Goal: Information Seeking & Learning: Learn about a topic

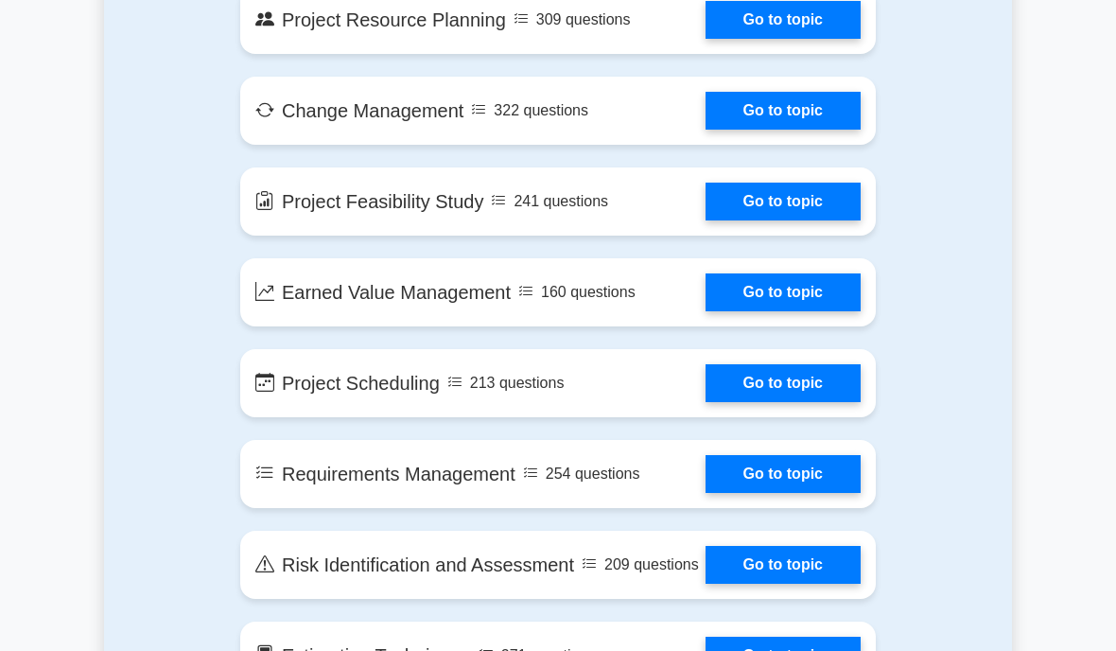
scroll to position [2352, 0]
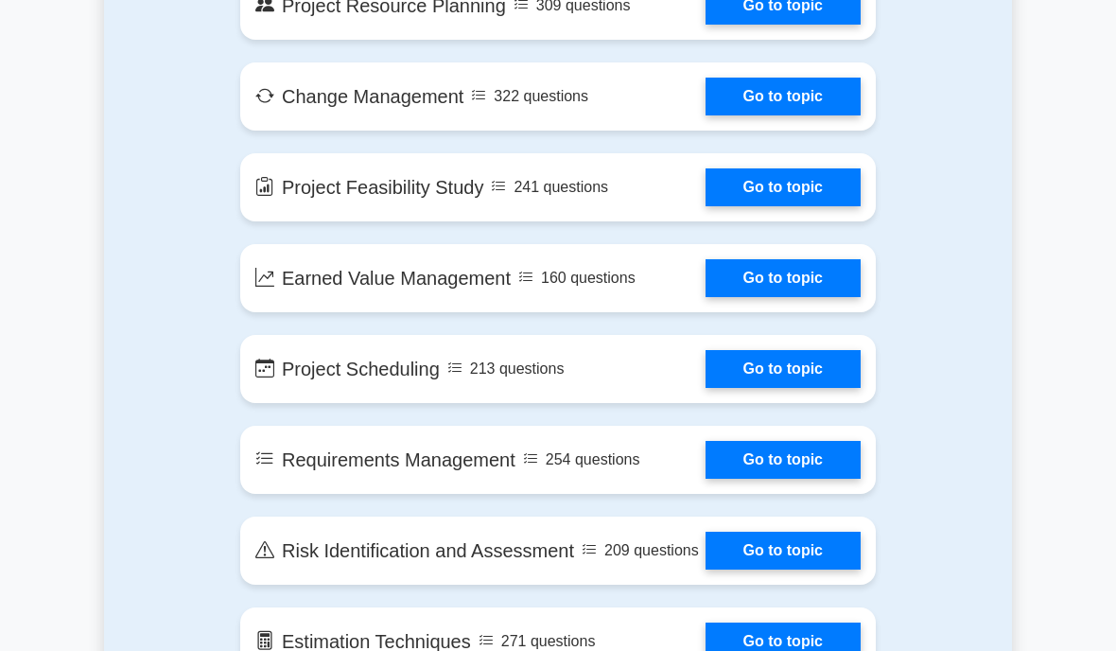
click at [705, 297] on link "Go to topic" at bounding box center [782, 278] width 155 height 38
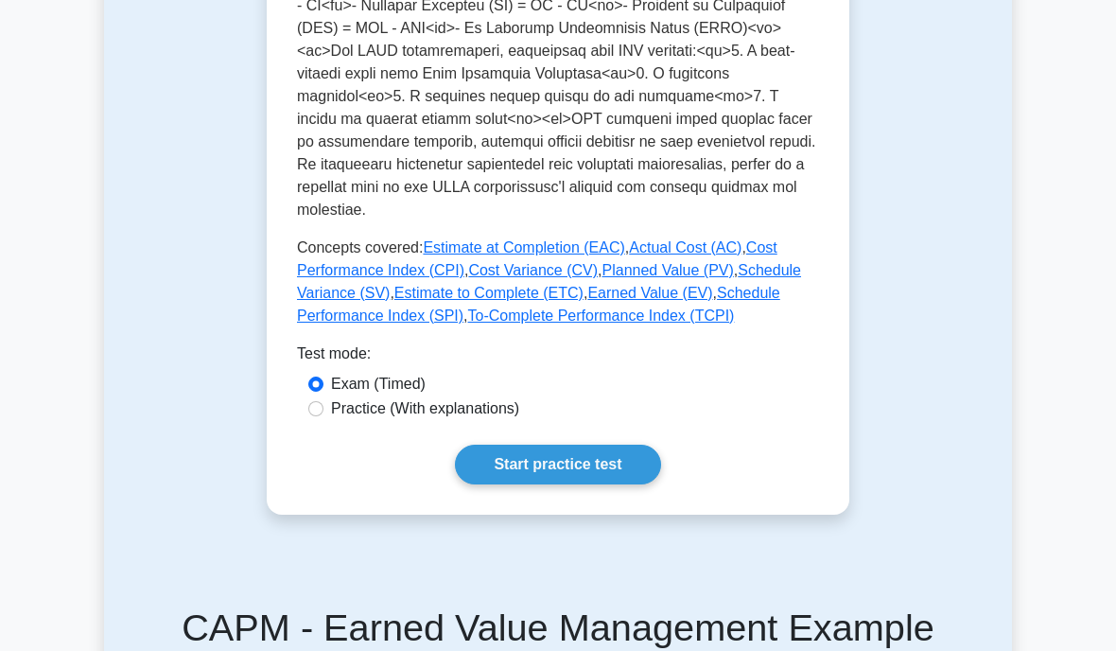
scroll to position [913, 0]
click at [593, 484] on link "Start practice test" at bounding box center [557, 464] width 205 height 40
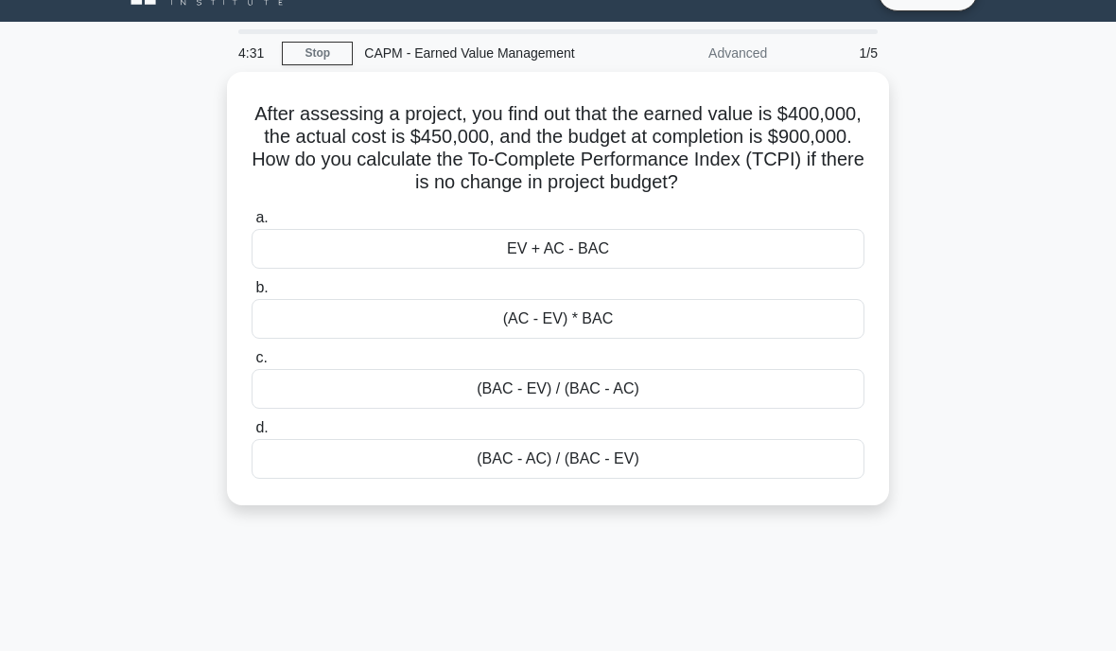
scroll to position [11, 0]
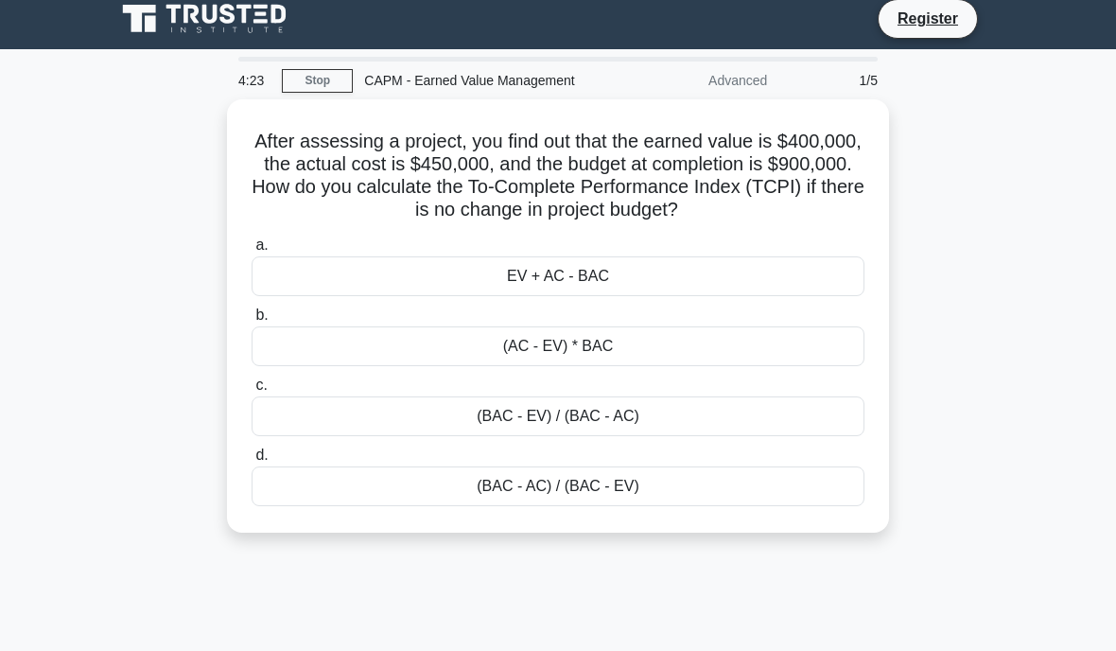
click at [351, 436] on div "(BAC - EV) / (BAC - AC)" at bounding box center [558, 416] width 613 height 40
click at [252, 391] on input "c. (BAC - EV) / (BAC - AC)" at bounding box center [252, 385] width 0 height 12
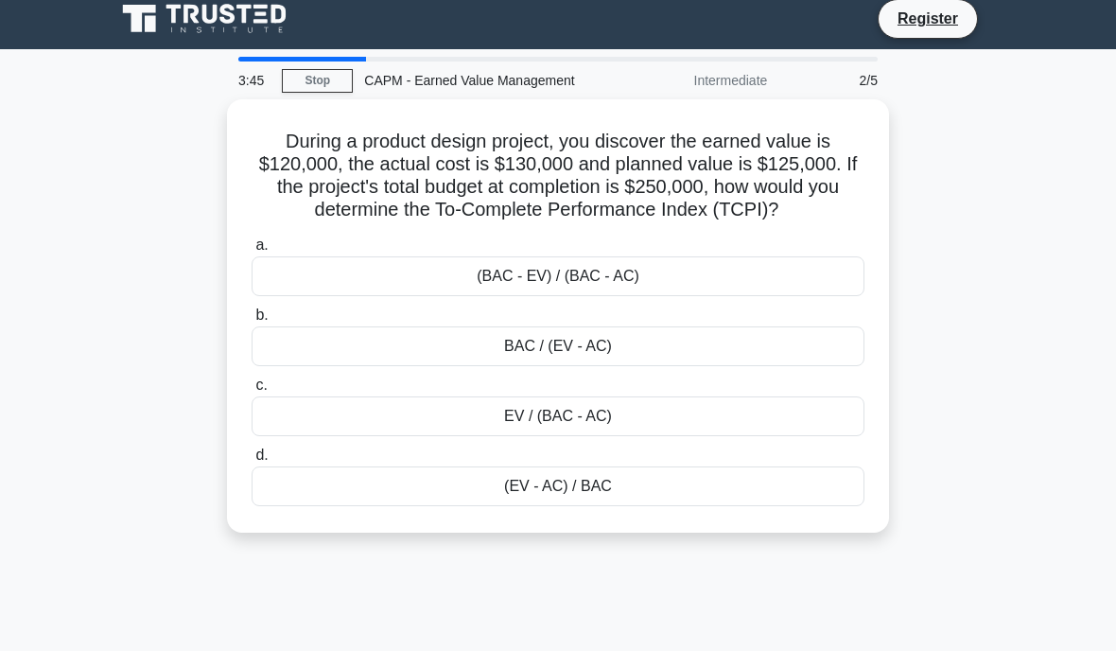
click at [643, 287] on div "(BAC - EV) / (BAC - AC)" at bounding box center [558, 276] width 613 height 40
click at [252, 252] on input "a. (BAC - EV) / (BAC - AC)" at bounding box center [252, 245] width 0 height 12
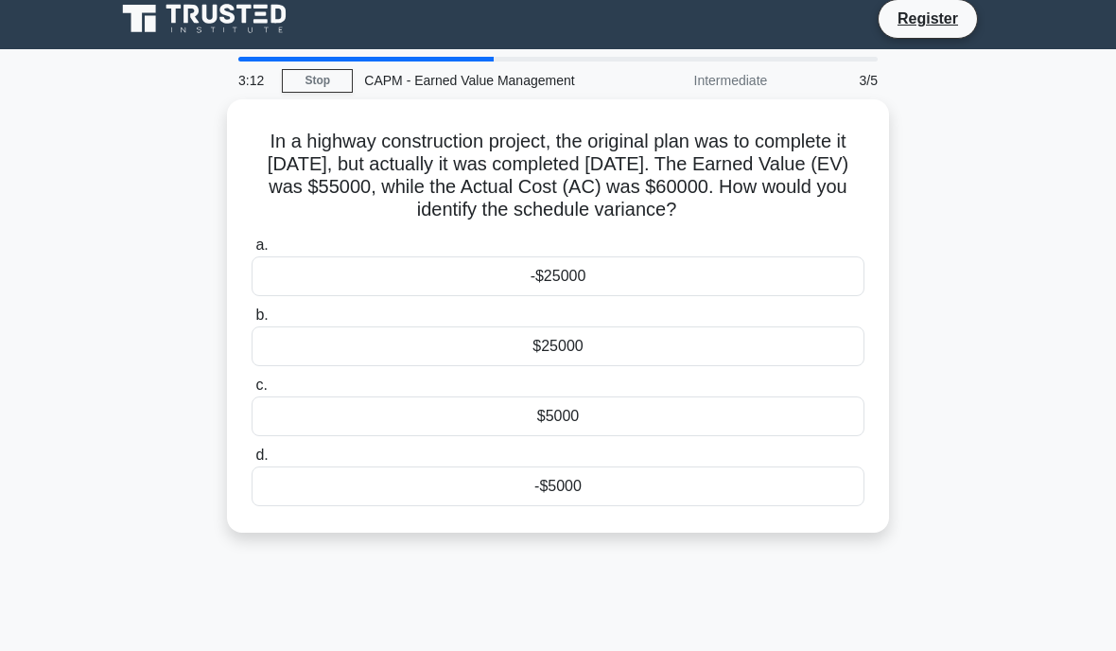
click at [324, 499] on div "-$5000" at bounding box center [558, 486] width 613 height 40
click at [252, 461] on input "d. -$5000" at bounding box center [252, 455] width 0 height 12
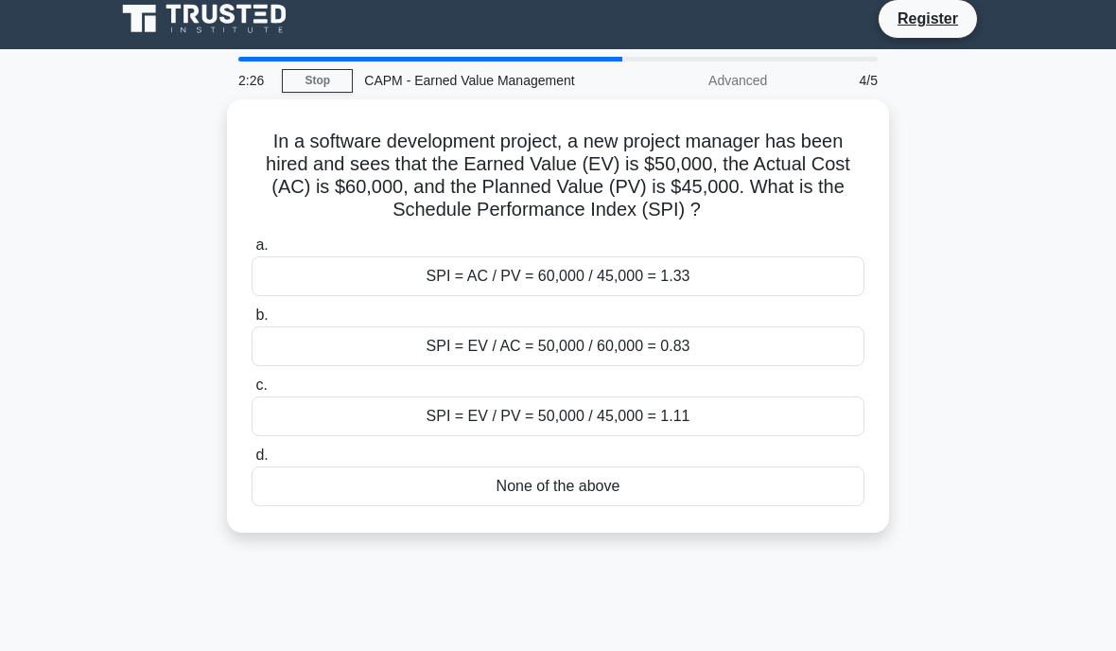
click at [362, 338] on div "SPI = EV / AC = 50,000 / 60,000 = 0.83" at bounding box center [558, 346] width 613 height 40
click at [252, 321] on input "b. SPI = EV / AC = 50,000 / 60,000 = 0.83" at bounding box center [252, 315] width 0 height 12
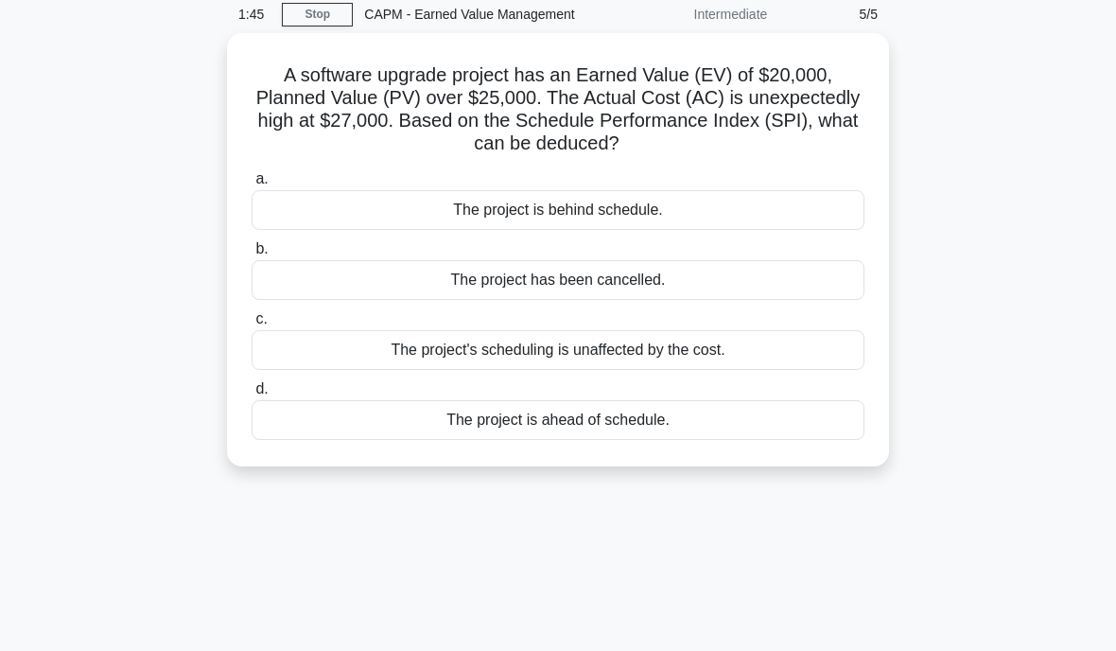
scroll to position [78, 0]
click at [366, 351] on div "The project's scheduling is unaffected by the cost." at bounding box center [558, 349] width 613 height 40
click at [252, 324] on input "c. The project's scheduling is unaffected by the cost." at bounding box center [252, 318] width 0 height 12
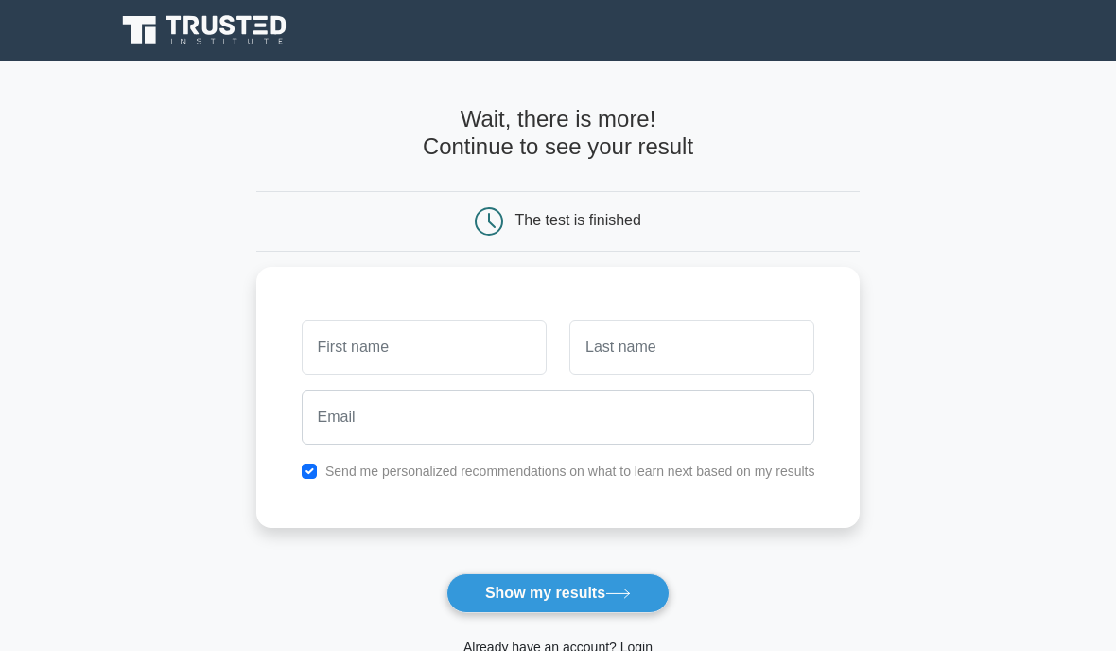
click at [597, 584] on button "Show my results" at bounding box center [557, 593] width 223 height 40
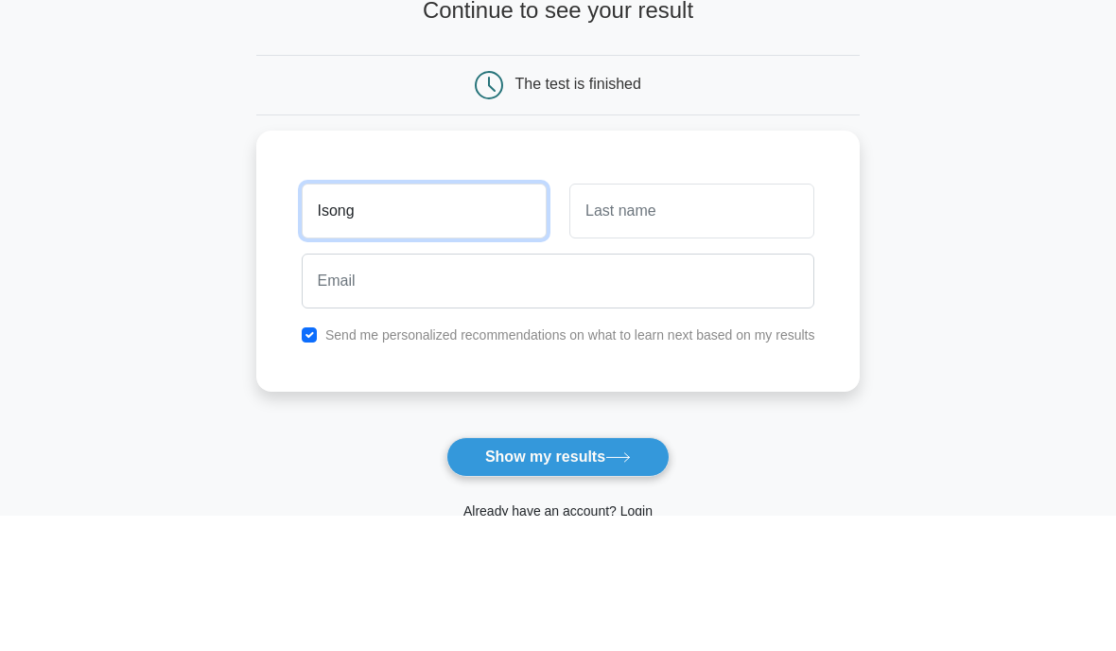
type input "Isong"
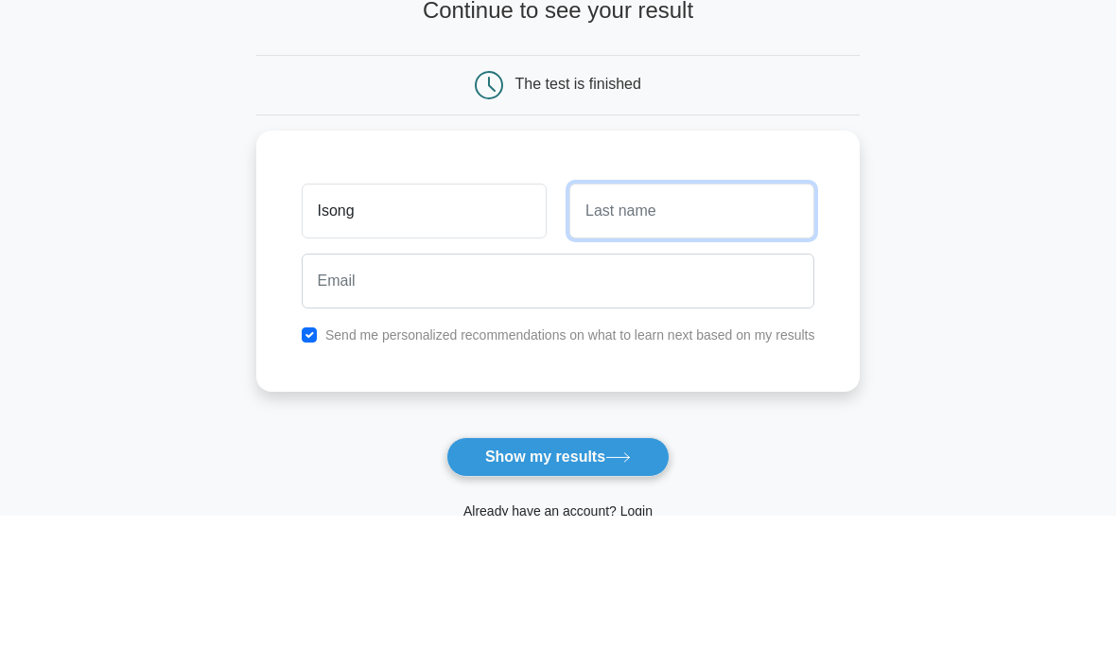
click at [637, 320] on input "text" at bounding box center [691, 347] width 245 height 55
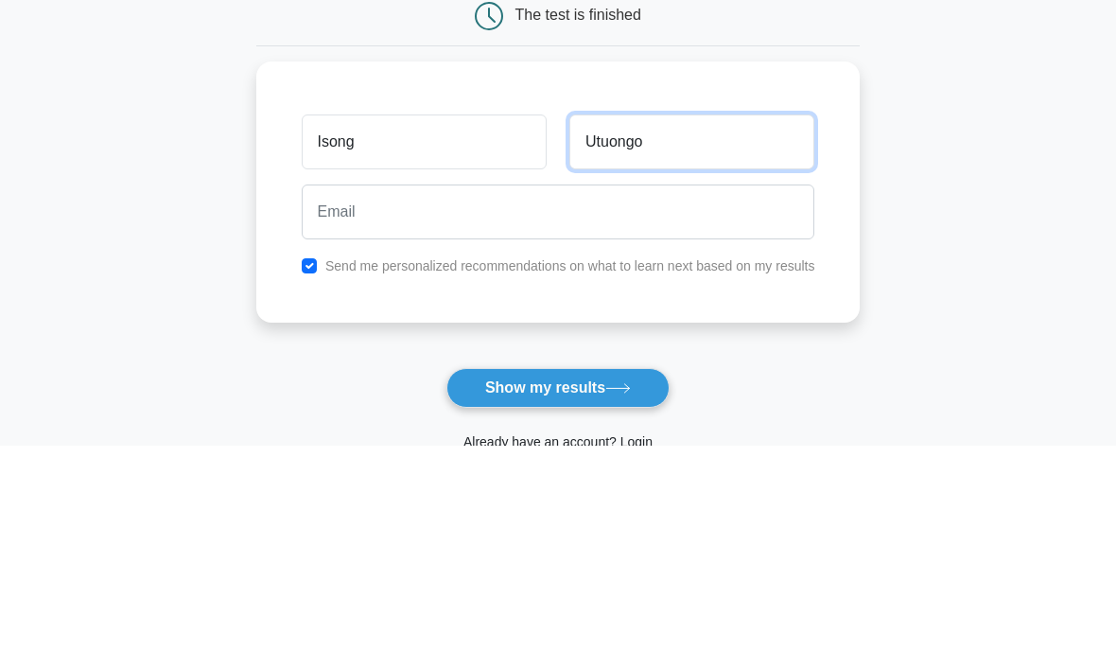
type input "Utuongo"
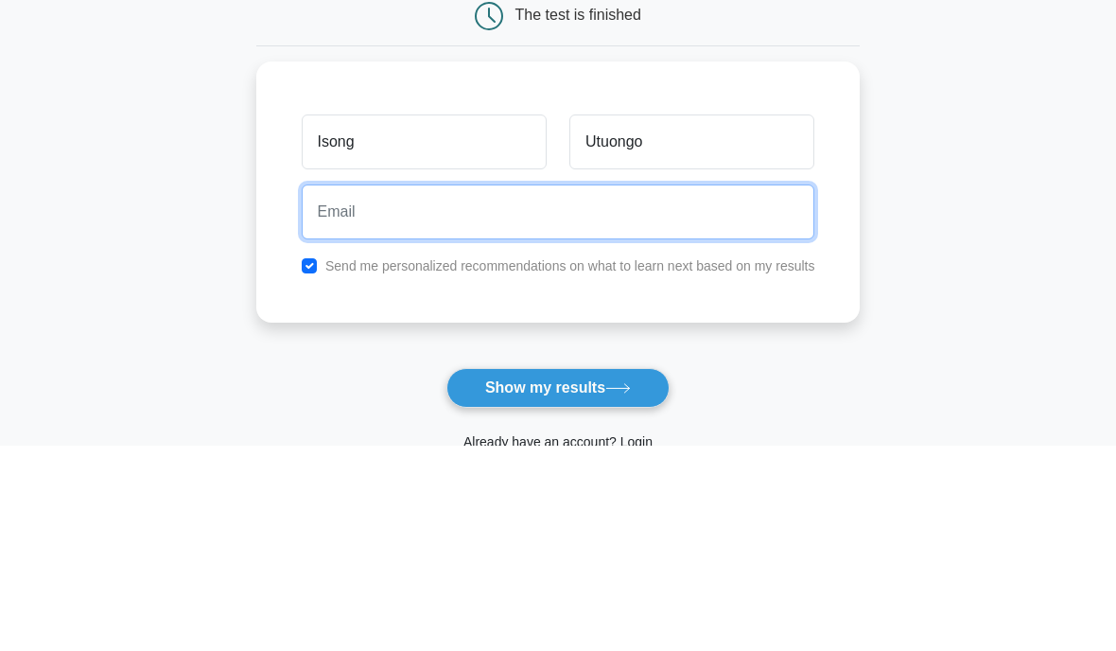
click at [302, 390] on input "email" at bounding box center [558, 417] width 513 height 55
type input "isongut@gmail.com"
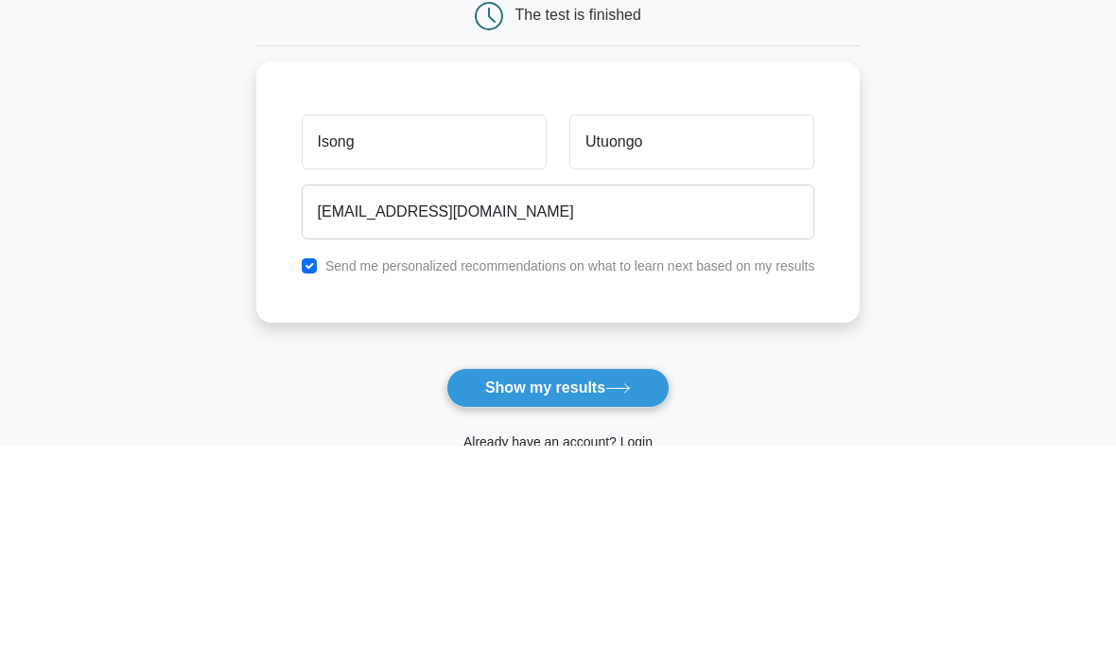
scroll to position [205, 0]
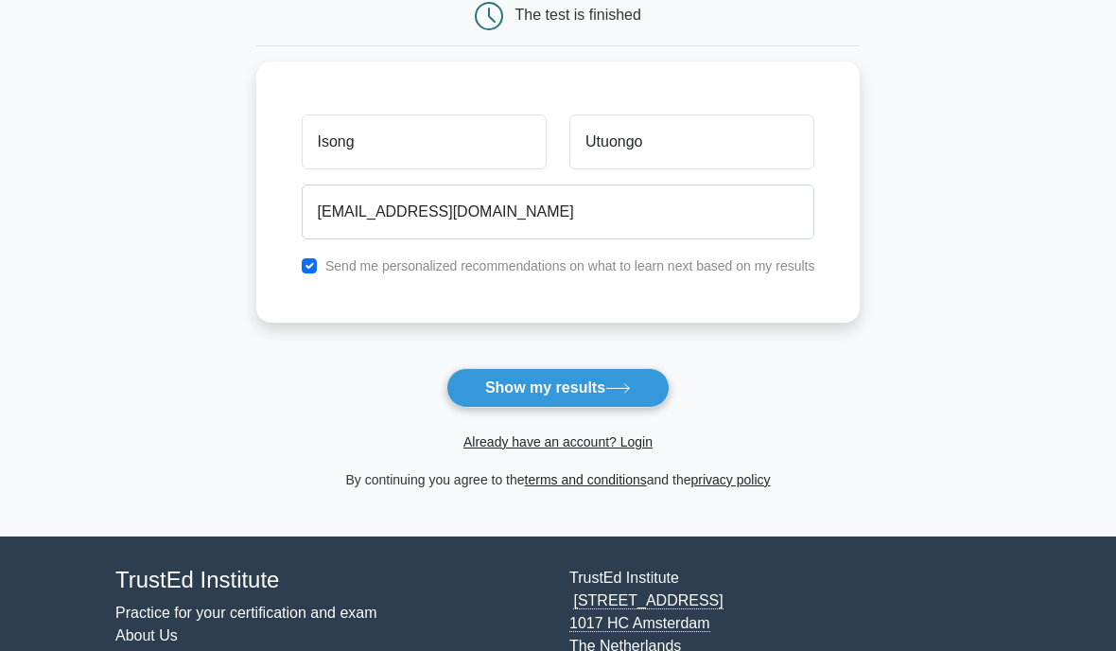
click at [577, 374] on button "Show my results" at bounding box center [557, 388] width 223 height 40
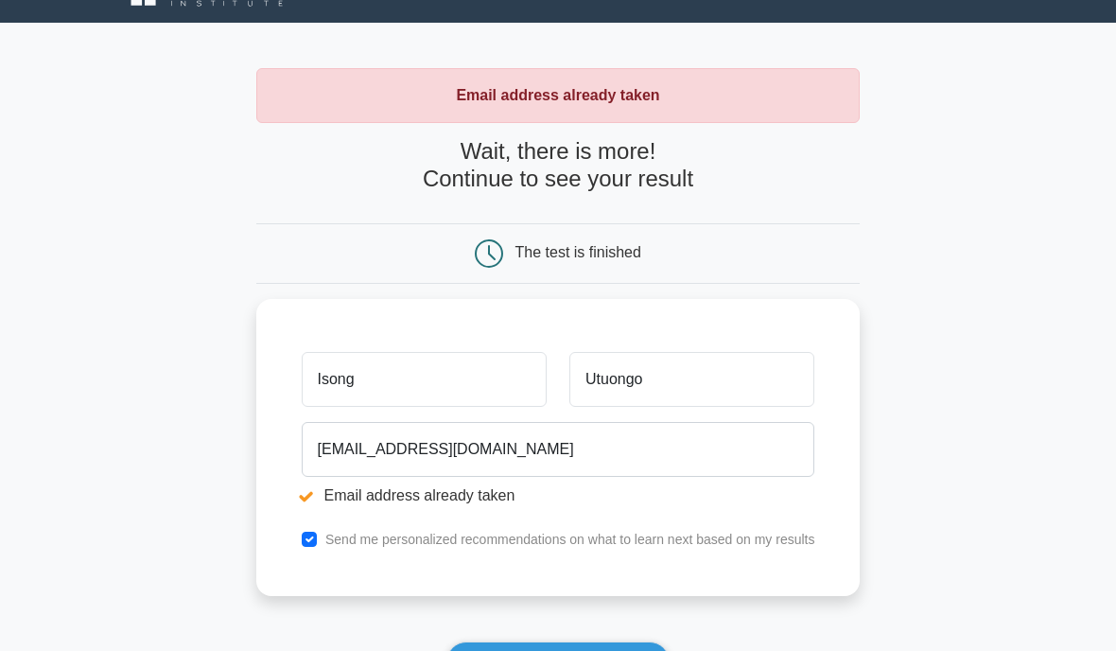
scroll to position [37, 0]
